Goal: Find specific page/section: Find specific page/section

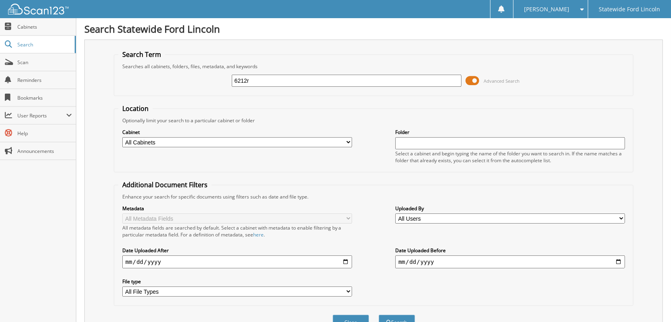
type input "6212r"
click at [379, 315] on button "Search" at bounding box center [397, 322] width 36 height 15
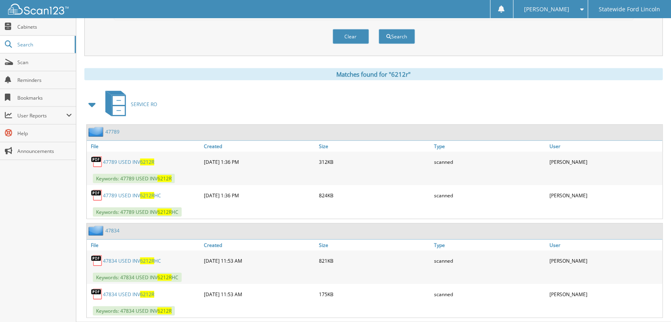
scroll to position [298, 0]
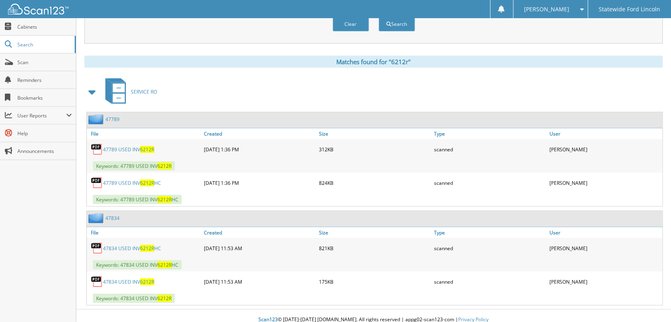
click at [149, 245] on span "6212R" at bounding box center [147, 248] width 14 height 7
click at [151, 146] on span "6212R" at bounding box center [147, 149] width 14 height 7
click at [150, 180] on span "6212R" at bounding box center [147, 183] width 14 height 7
